Goal: Understand process/instructions

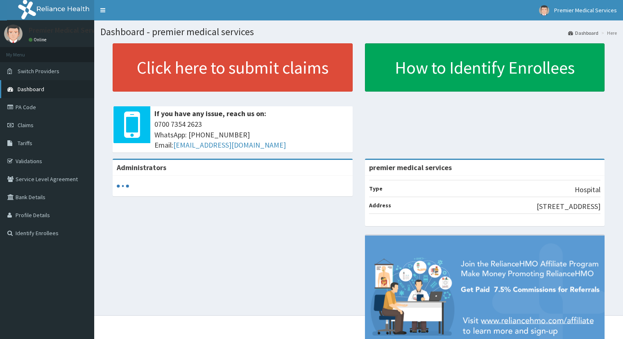
click at [27, 93] on span "Dashboard" at bounding box center [31, 89] width 27 height 7
click at [31, 86] on span "Dashboard" at bounding box center [31, 89] width 27 height 7
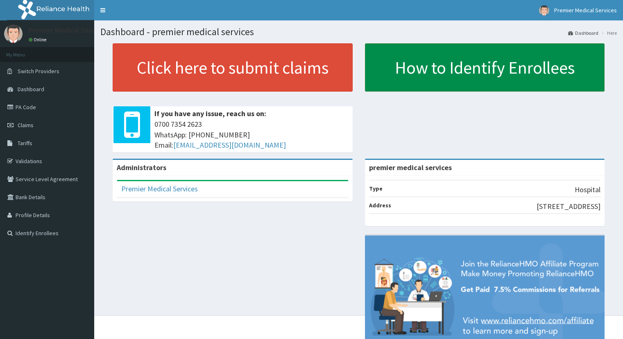
click at [455, 77] on link "How to Identify Enrollees" at bounding box center [485, 67] width 240 height 48
